Goal: Transaction & Acquisition: Purchase product/service

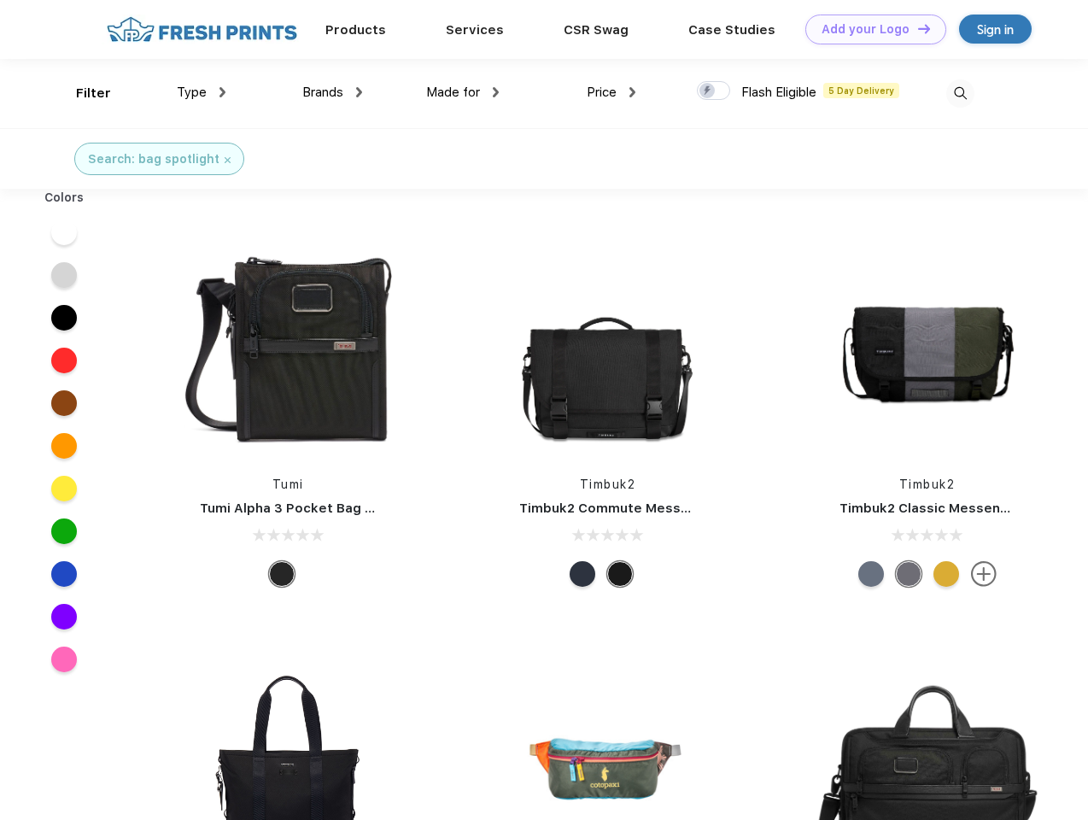
click at [869, 29] on link "Add your Logo Design Tool" at bounding box center [875, 30] width 141 height 30
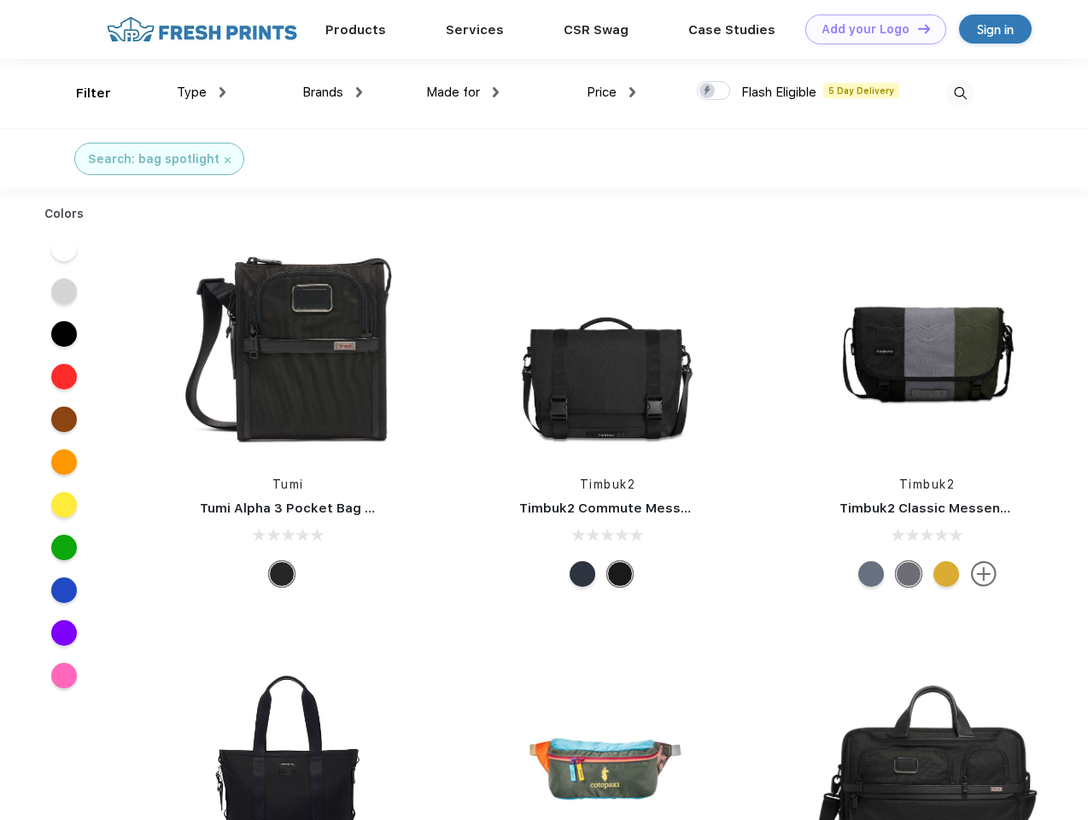
click at [0, 0] on div "Design Tool" at bounding box center [0, 0] width 0 height 0
click at [916, 28] on link "Add your Logo Design Tool" at bounding box center [875, 30] width 141 height 30
click at [82, 93] on div "Filter" at bounding box center [93, 94] width 35 height 20
click at [201, 92] on span "Type" at bounding box center [192, 92] width 30 height 15
click at [332, 92] on span "Brands" at bounding box center [322, 92] width 41 height 15
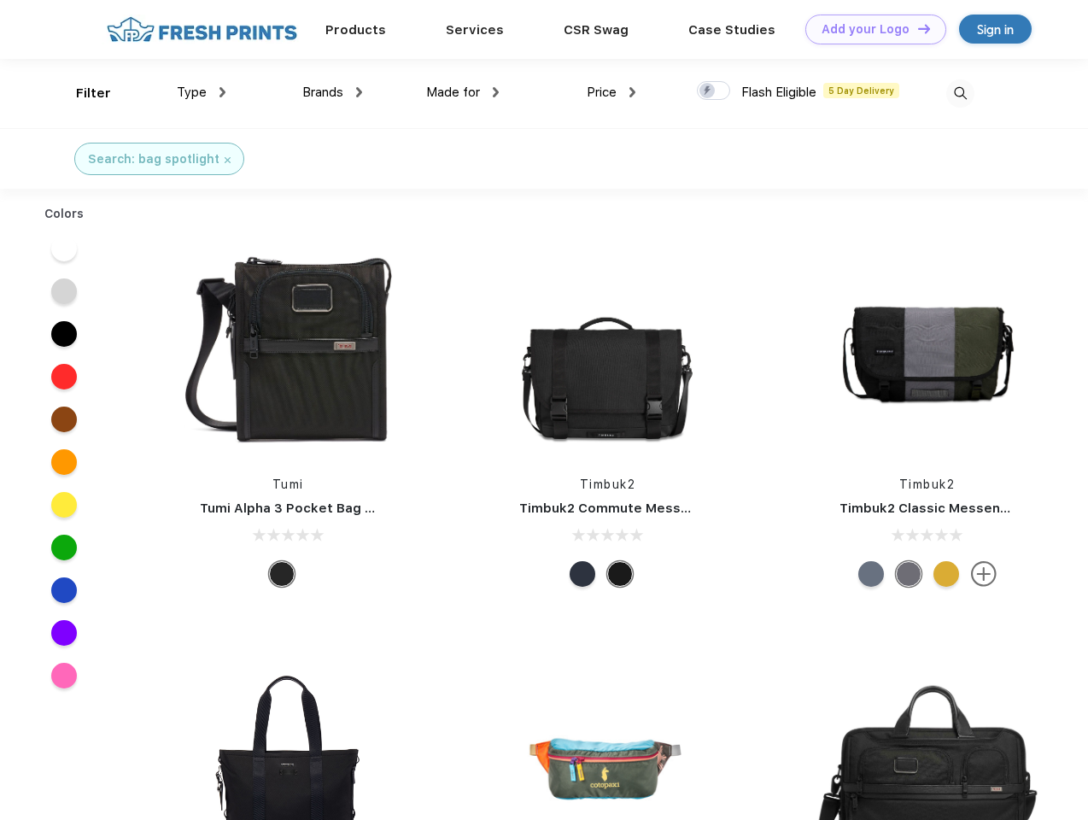
click at [463, 92] on span "Made for" at bounding box center [453, 92] width 54 height 15
click at [611, 92] on span "Price" at bounding box center [601, 92] width 30 height 15
click at [714, 91] on div at bounding box center [713, 90] width 33 height 19
click at [708, 91] on input "checkbox" at bounding box center [702, 85] width 11 height 11
click at [960, 93] on img at bounding box center [960, 93] width 28 height 28
